Goal: Information Seeking & Learning: Find contact information

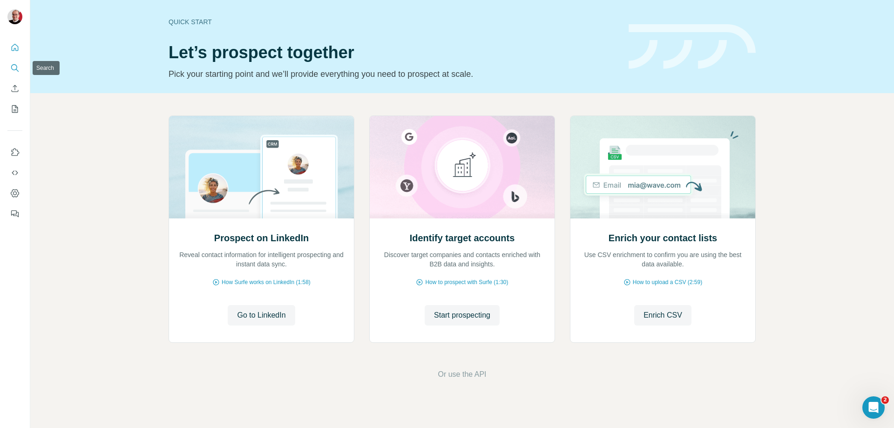
click at [14, 71] on icon "Search" at bounding box center [14, 67] width 9 height 9
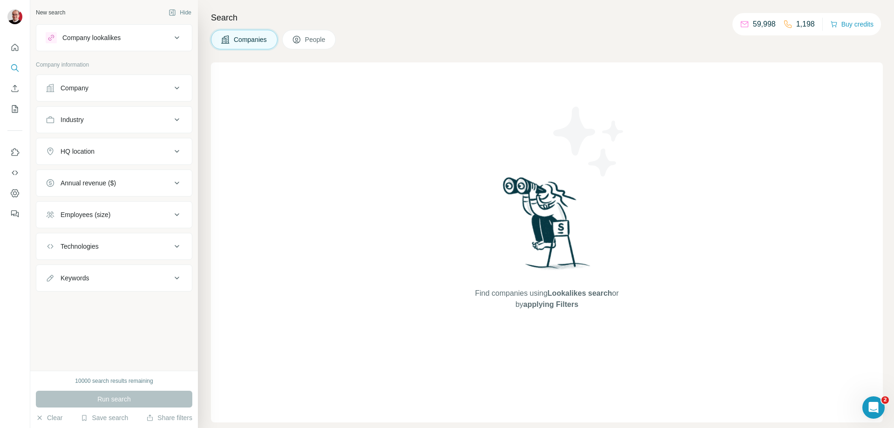
click at [84, 90] on div "Company" at bounding box center [75, 87] width 28 height 9
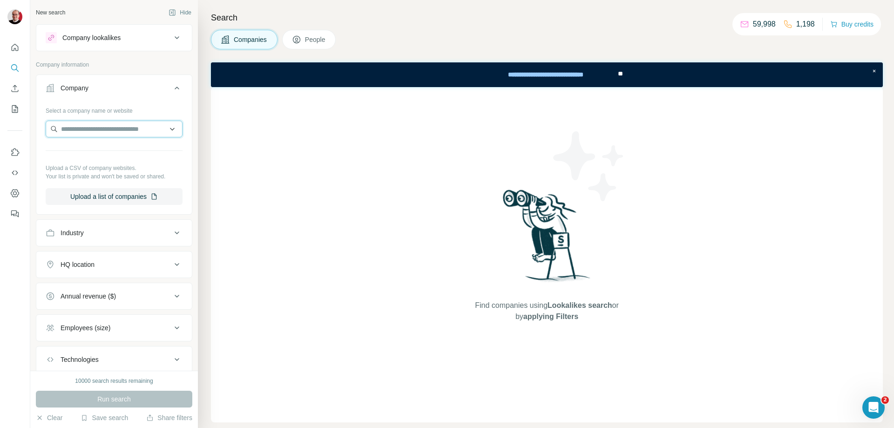
click at [90, 130] on input "text" at bounding box center [114, 129] width 137 height 17
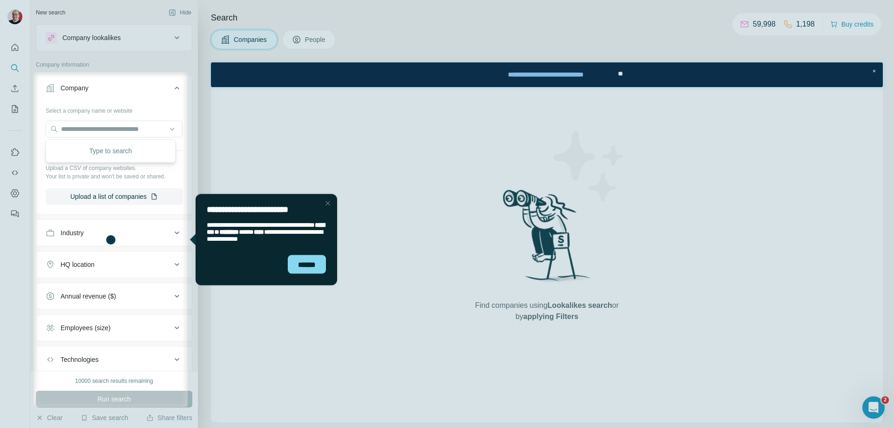
drag, startPoint x: 327, startPoint y: 201, endPoint x: 386, endPoint y: 417, distance: 223.3
click at [327, 201] on div "Close Step" at bounding box center [327, 202] width 11 height 11
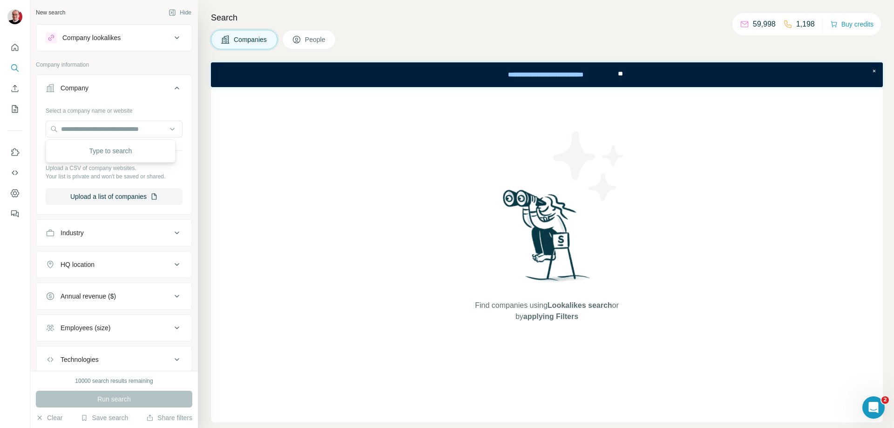
click at [143, 227] on button "Industry" at bounding box center [113, 233] width 155 height 22
click at [110, 259] on input at bounding box center [109, 256] width 115 height 10
click at [103, 256] on input at bounding box center [109, 256] width 115 height 10
click at [101, 256] on input at bounding box center [109, 256] width 115 height 10
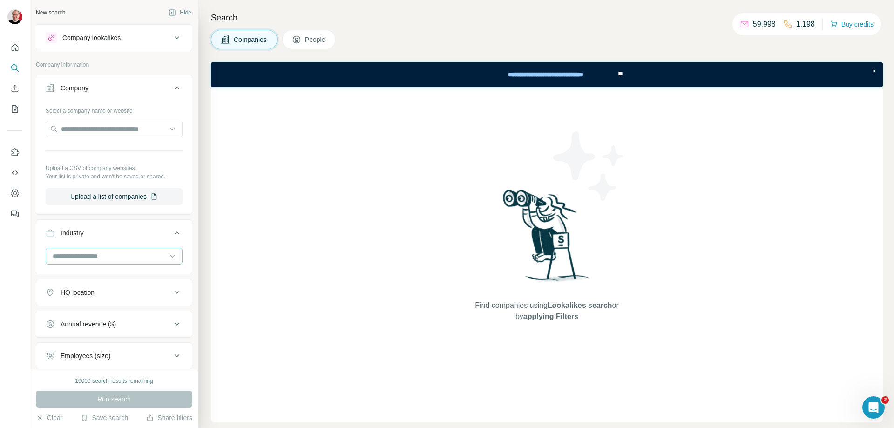
click at [101, 256] on input at bounding box center [109, 256] width 115 height 10
click at [71, 252] on input at bounding box center [109, 256] width 115 height 10
click at [70, 258] on input at bounding box center [109, 256] width 115 height 10
click at [60, 254] on input at bounding box center [109, 256] width 115 height 10
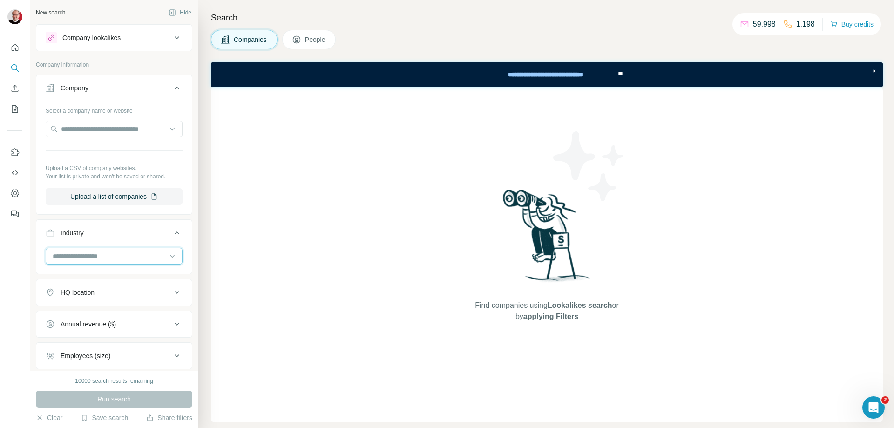
click at [60, 254] on input at bounding box center [109, 256] width 115 height 10
type input "******"
click at [109, 320] on div "Travel Agency" at bounding box center [110, 327] width 125 height 17
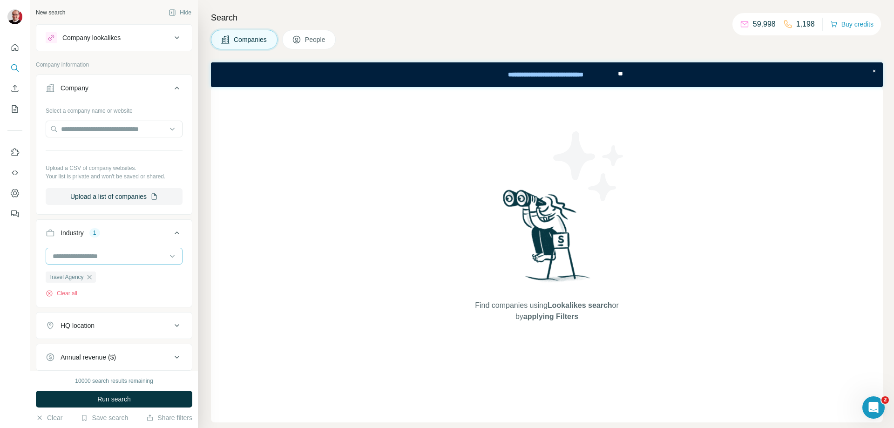
click at [108, 256] on input at bounding box center [109, 256] width 115 height 10
type input "******"
click at [88, 290] on div "Travel" at bounding box center [111, 293] width 114 height 9
click at [113, 326] on div "HQ location" at bounding box center [109, 325] width 126 height 9
click at [82, 351] on input "text" at bounding box center [114, 348] width 137 height 17
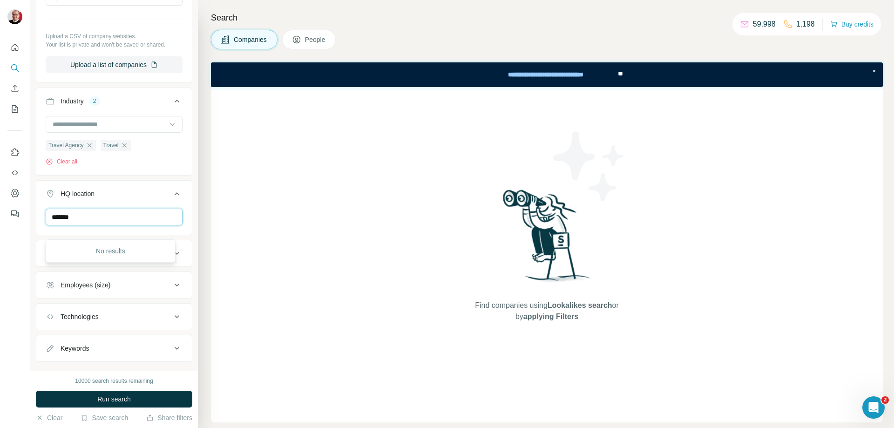
scroll to position [140, 0]
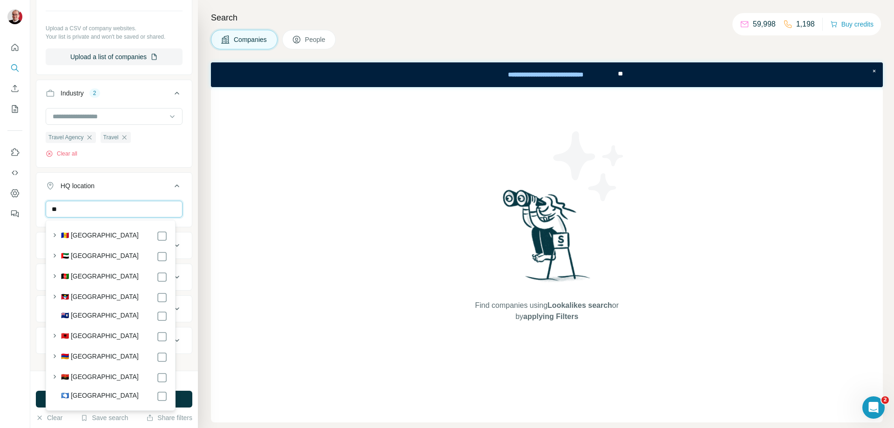
type input "*"
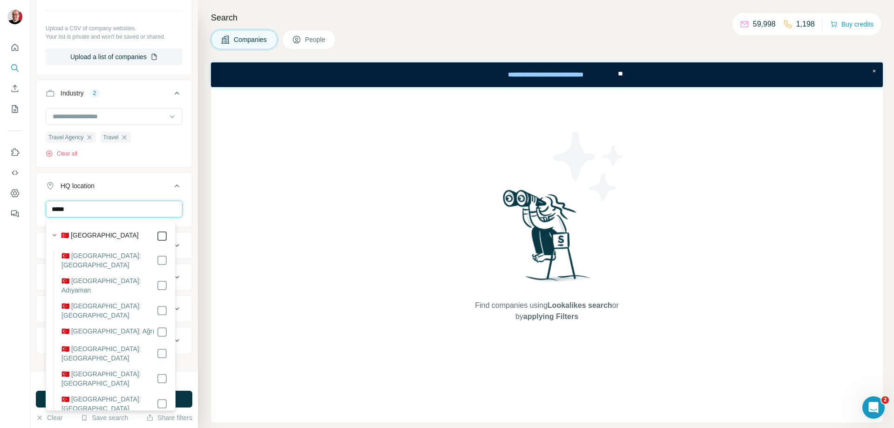
type input "*****"
click at [172, 185] on icon at bounding box center [176, 185] width 11 height 11
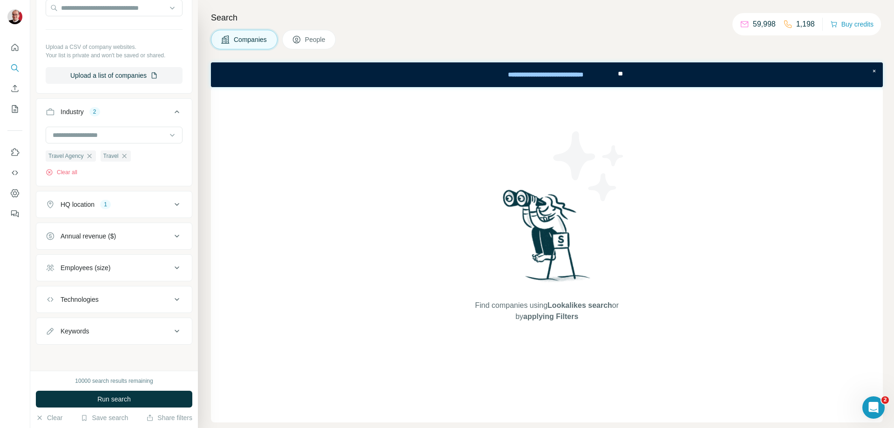
scroll to position [121, 0]
click at [136, 398] on button "Run search" at bounding box center [114, 399] width 156 height 17
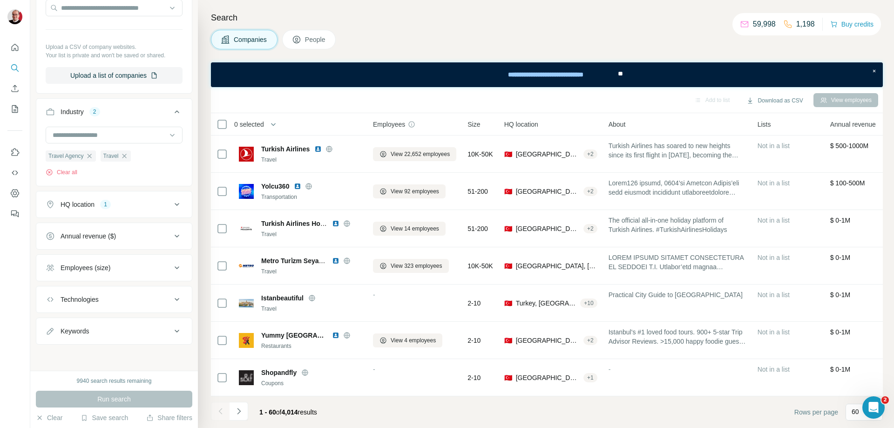
click at [159, 298] on div "Technologies" at bounding box center [109, 299] width 126 height 9
click at [171, 299] on icon at bounding box center [176, 298] width 11 height 11
click at [171, 299] on icon at bounding box center [176, 299] width 11 height 11
click at [164, 321] on input "text" at bounding box center [114, 322] width 137 height 17
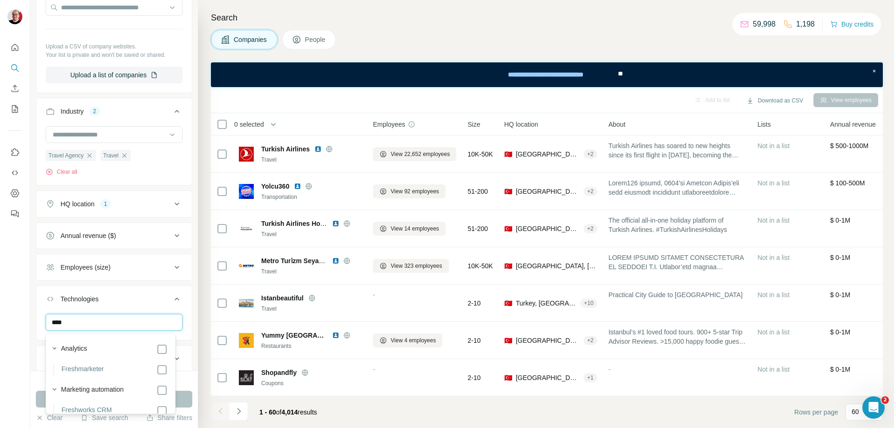
type input "*****"
drag, startPoint x: 170, startPoint y: 296, endPoint x: 164, endPoint y: 299, distance: 6.1
click at [171, 297] on icon at bounding box center [176, 298] width 11 height 11
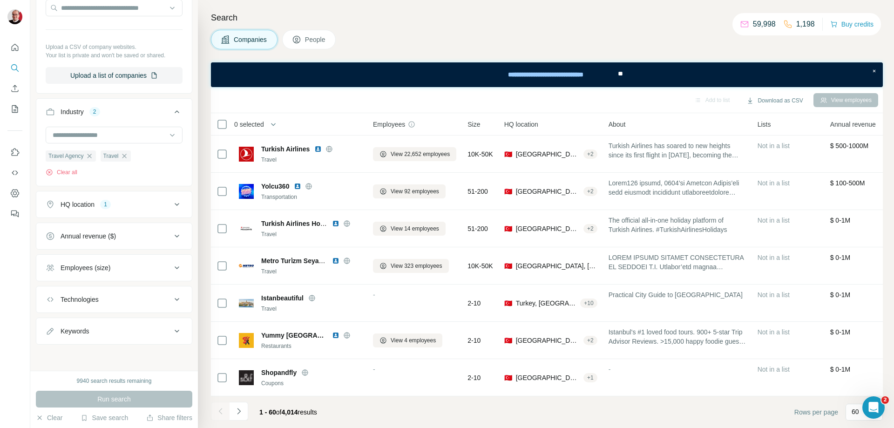
drag, startPoint x: 164, startPoint y: 299, endPoint x: 167, endPoint y: 303, distance: 5.4
click at [171, 299] on icon at bounding box center [176, 299] width 11 height 11
click at [171, 300] on icon at bounding box center [176, 298] width 11 height 11
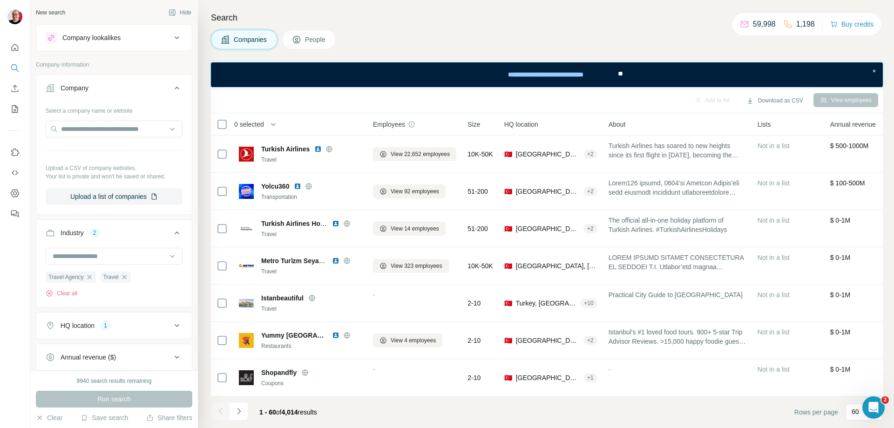
click at [127, 276] on icon "button" at bounding box center [124, 276] width 7 height 7
click at [166, 403] on button "Run search" at bounding box center [114, 399] width 156 height 17
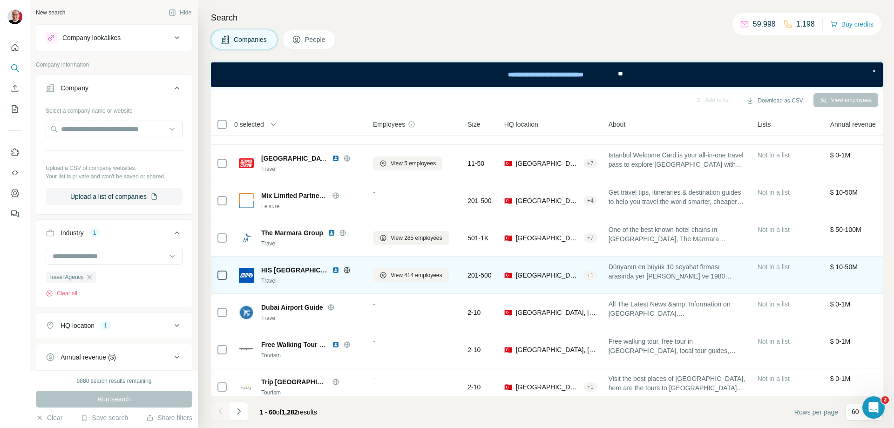
scroll to position [372, 0]
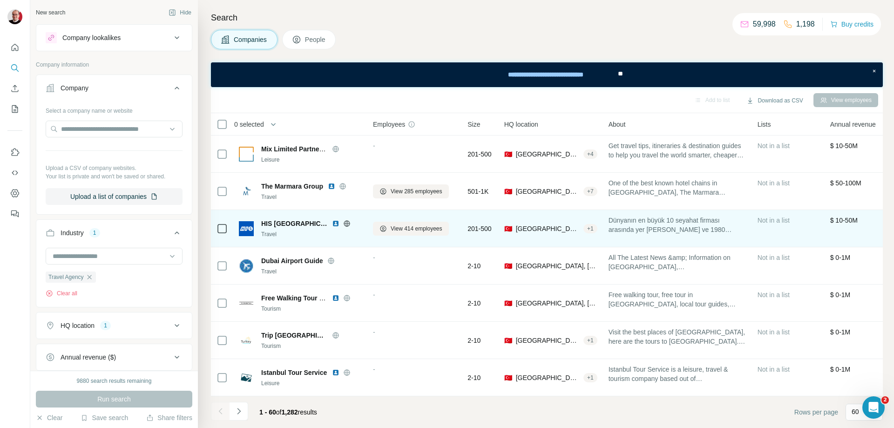
click at [248, 229] on img at bounding box center [246, 228] width 15 height 15
click at [271, 222] on span "HIS [GEOGRAPHIC_DATA]" at bounding box center [294, 223] width 66 height 9
click at [414, 231] on span "View 414 employees" at bounding box center [417, 228] width 52 height 8
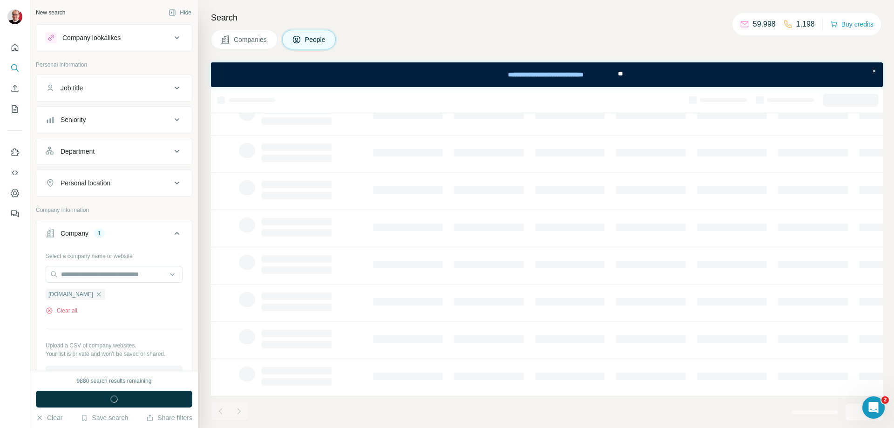
scroll to position [116, 0]
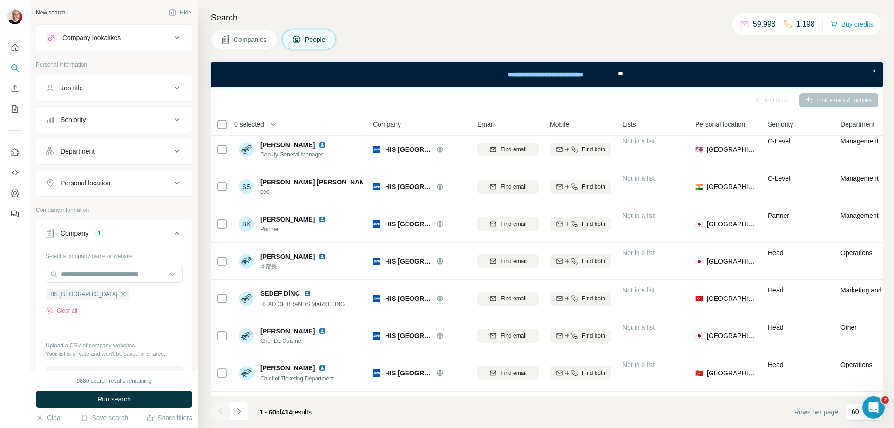
scroll to position [372, 0]
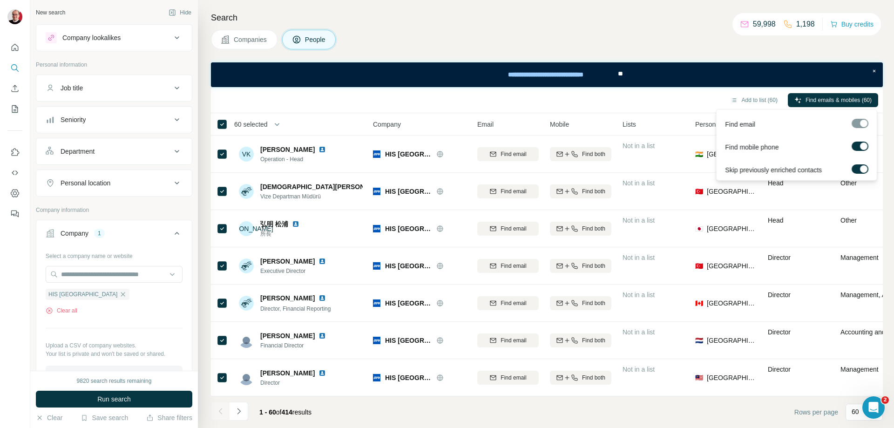
click at [860, 124] on div at bounding box center [859, 123] width 17 height 9
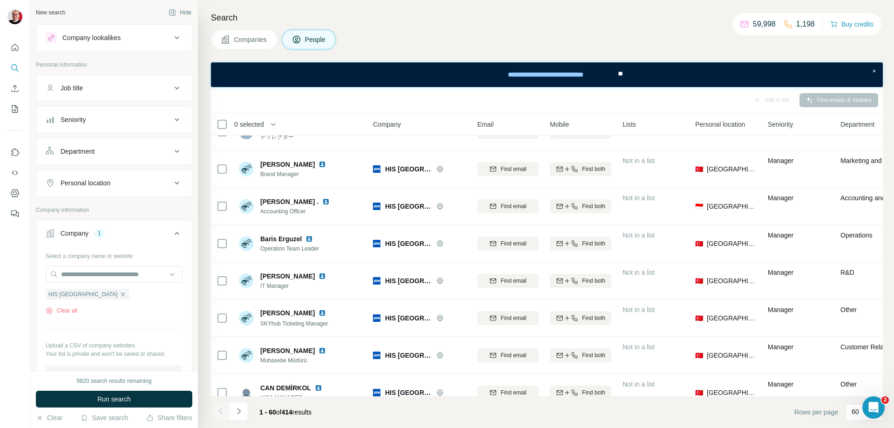
scroll to position [0, 0]
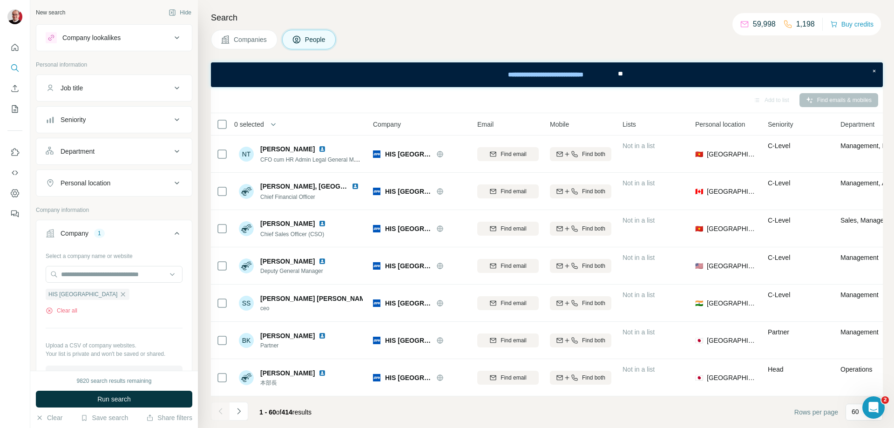
click at [119, 187] on div "Personal location" at bounding box center [109, 182] width 126 height 9
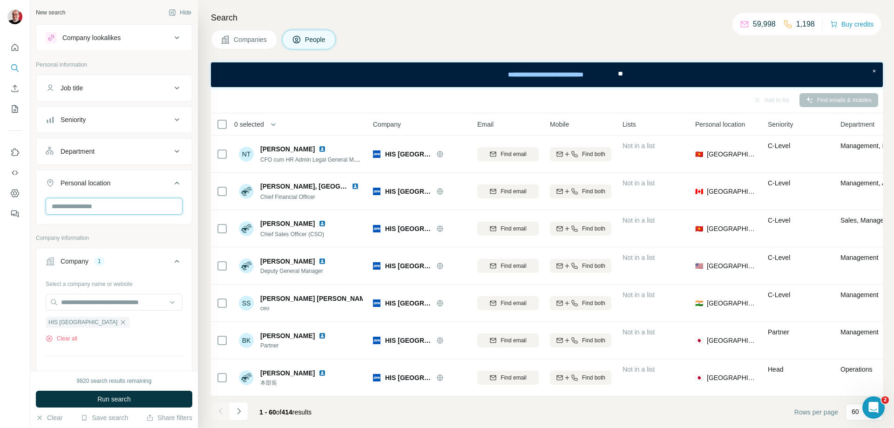
click at [87, 204] on input "text" at bounding box center [114, 206] width 137 height 17
type input "****"
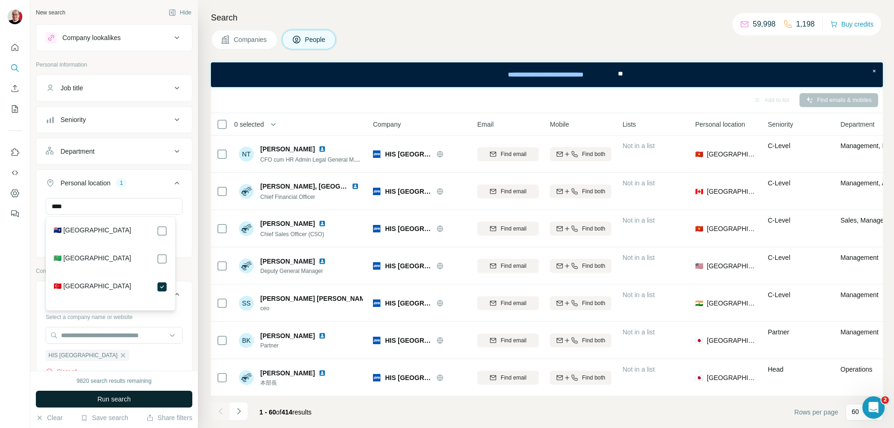
click at [125, 399] on span "Run search" at bounding box center [114, 398] width 34 height 9
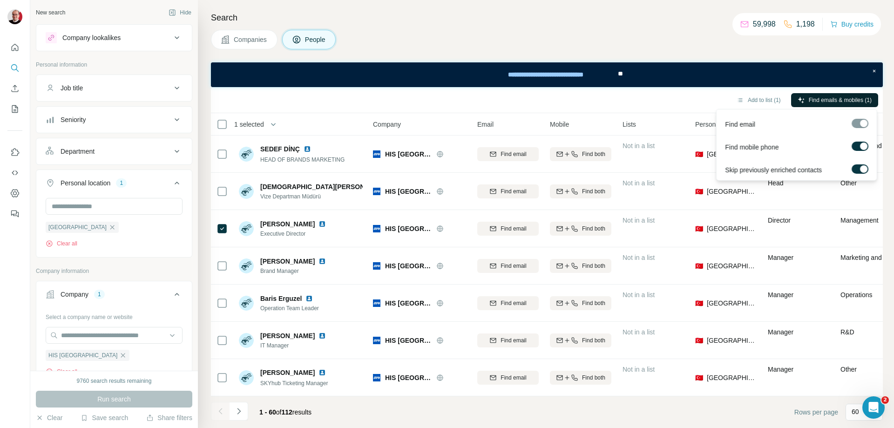
click at [830, 101] on span "Find emails & mobiles (1)" at bounding box center [839, 100] width 63 height 8
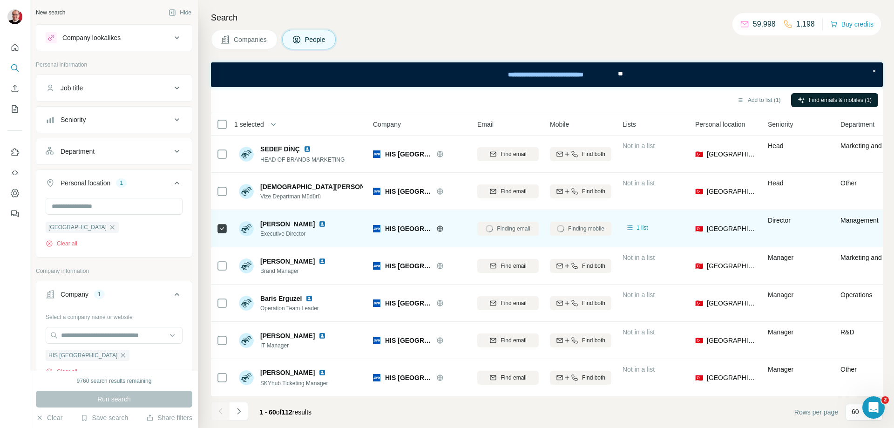
click at [572, 223] on div "Finding mobile" at bounding box center [580, 229] width 61 height 26
click at [517, 228] on div "Finding email" at bounding box center [507, 229] width 61 height 26
click at [632, 231] on icon at bounding box center [629, 227] width 9 height 9
click at [404, 228] on span "HIS [GEOGRAPHIC_DATA]" at bounding box center [408, 228] width 47 height 9
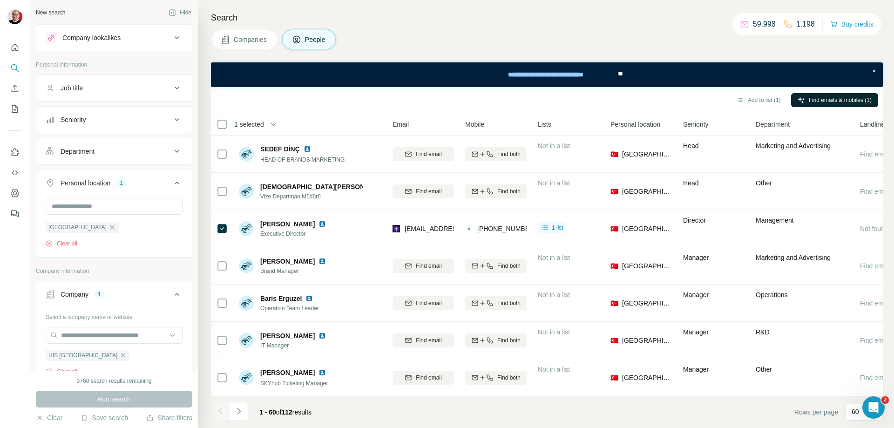
scroll to position [0, 134]
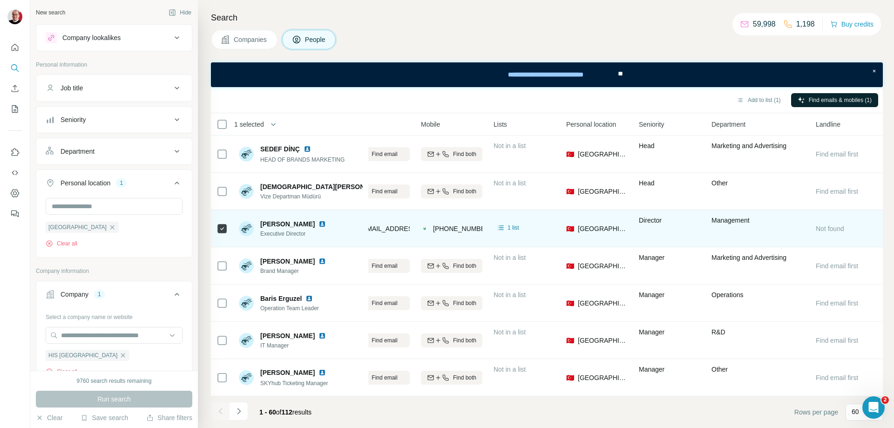
click at [837, 234] on div "Not found" at bounding box center [845, 229] width 61 height 26
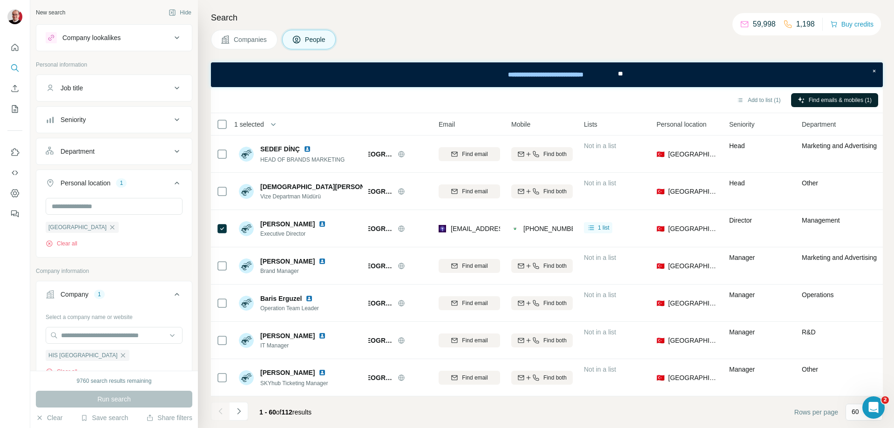
scroll to position [0, 0]
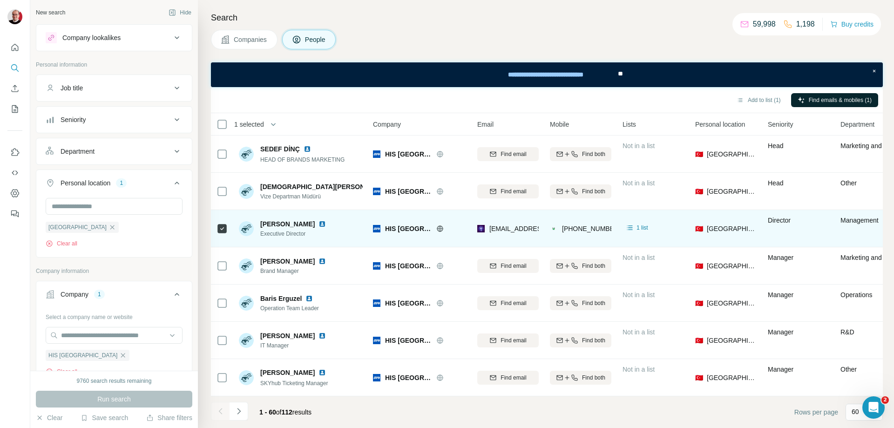
click at [283, 224] on span "[PERSON_NAME]" at bounding box center [287, 223] width 54 height 9
click at [245, 228] on img at bounding box center [246, 228] width 15 height 15
click at [297, 223] on span "[PERSON_NAME]" at bounding box center [287, 223] width 54 height 9
click at [318, 223] on img at bounding box center [321, 223] width 7 height 7
click at [437, 229] on icon at bounding box center [440, 228] width 6 height 0
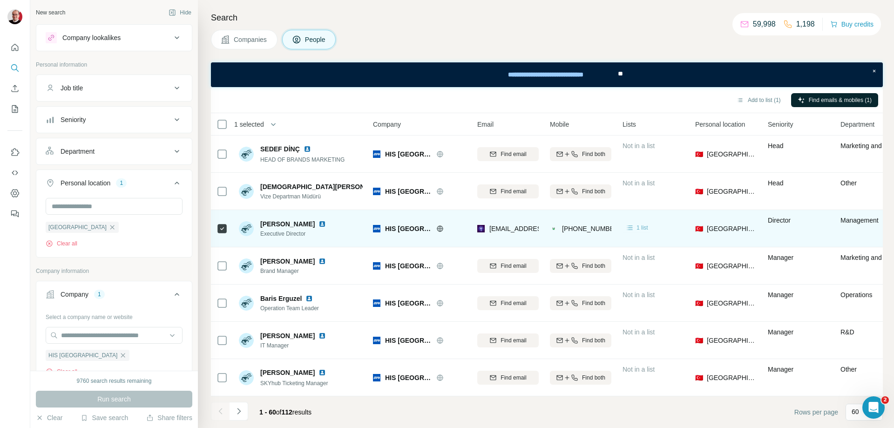
click at [640, 227] on span "1 list" at bounding box center [642, 227] width 12 height 8
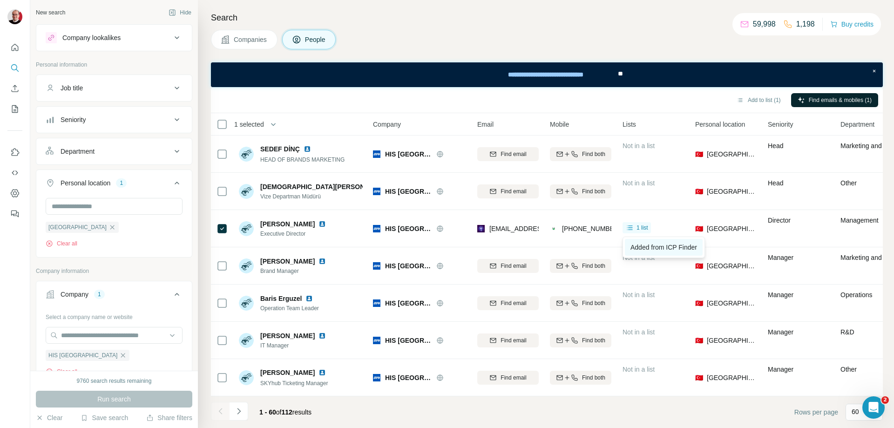
click at [656, 248] on span "Added from ICP Finder" at bounding box center [663, 246] width 67 height 7
click at [461, 40] on div "Companies People" at bounding box center [547, 40] width 672 height 20
click at [619, 76] on span "**" at bounding box center [620, 73] width 5 height 7
click at [591, 75] on div "**********" at bounding box center [546, 74] width 128 height 20
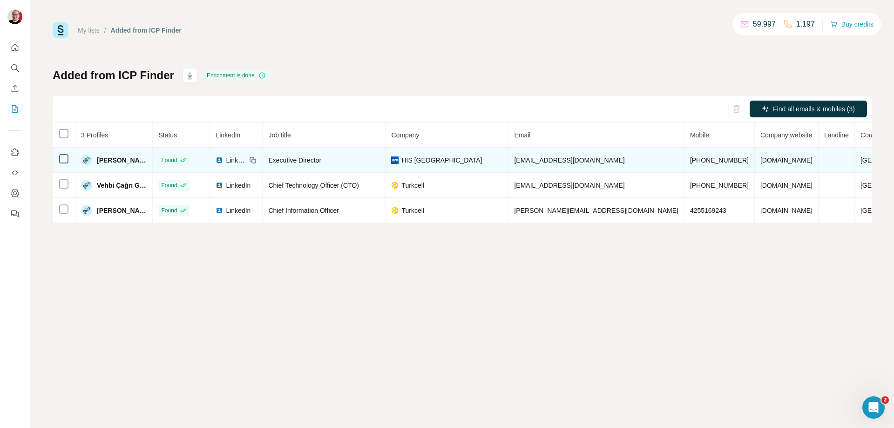
click at [114, 165] on div "[PERSON_NAME]" at bounding box center [114, 160] width 66 height 11
